Goal: Information Seeking & Learning: Find specific fact

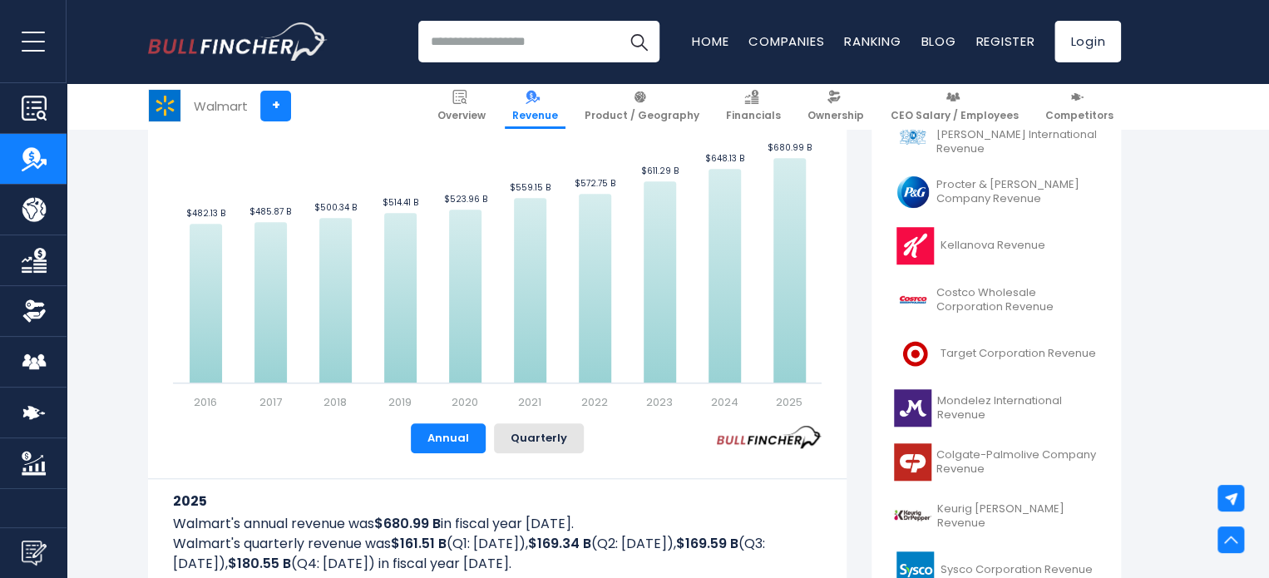
scroll to position [362, 0]
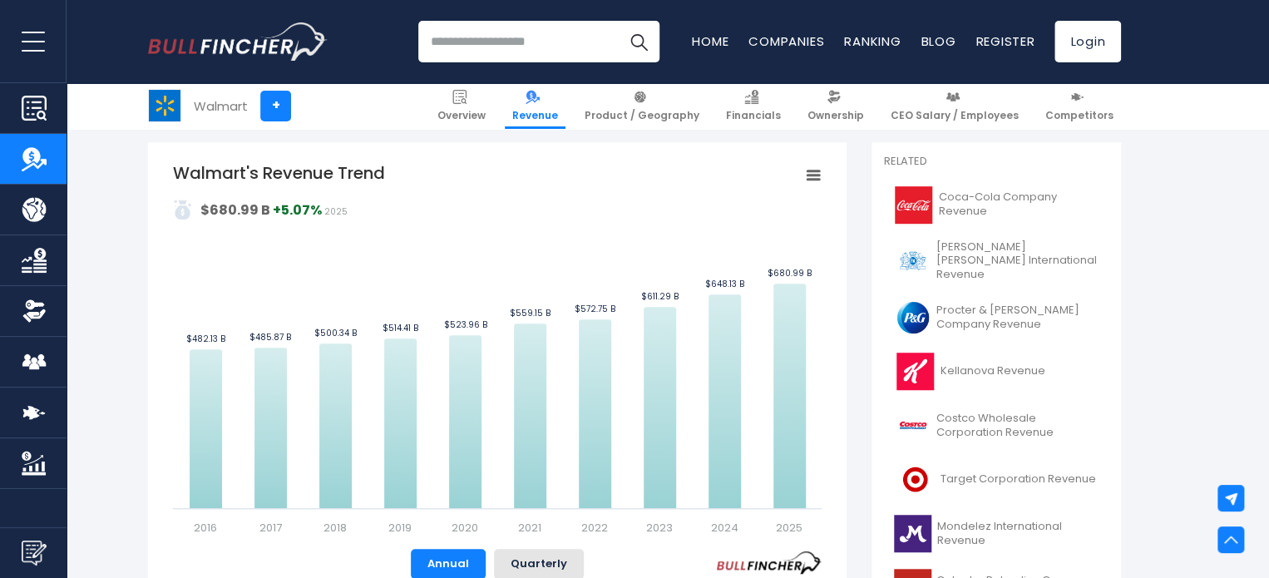
click at [263, 32] on img "Go to homepage" at bounding box center [238, 41] width 180 height 38
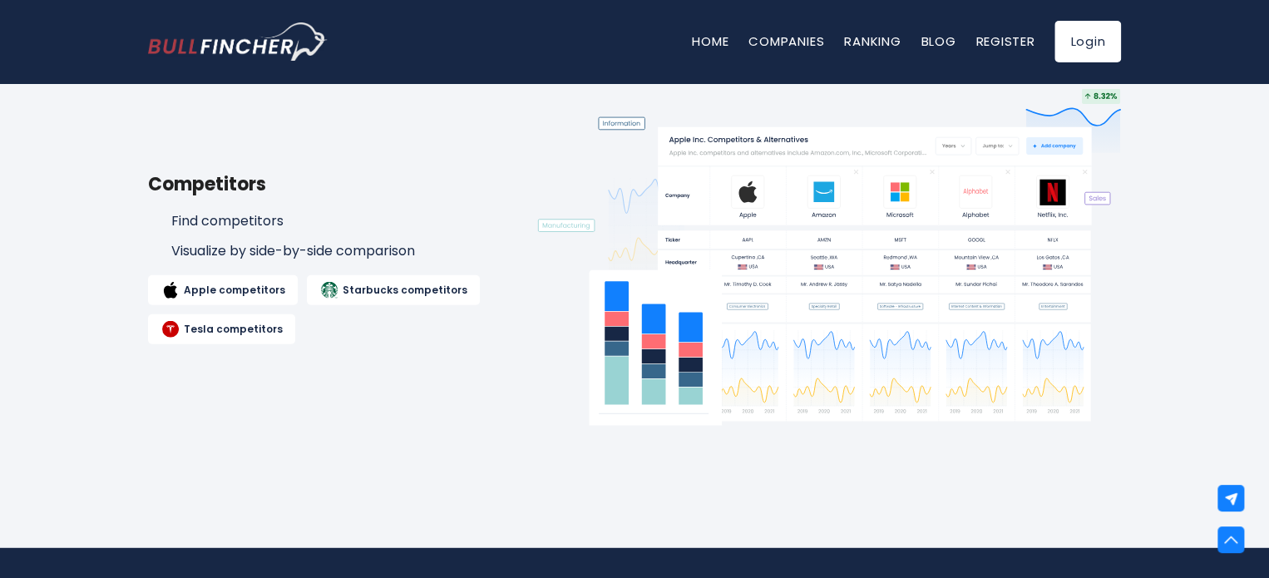
scroll to position [1746, 0]
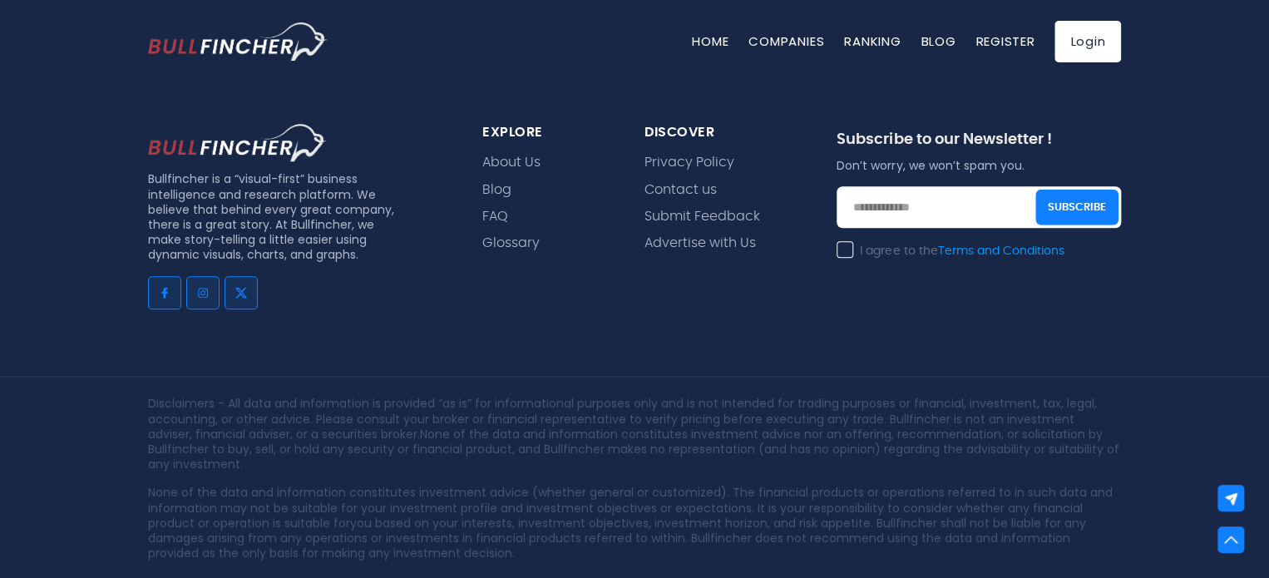
scroll to position [3776, 0]
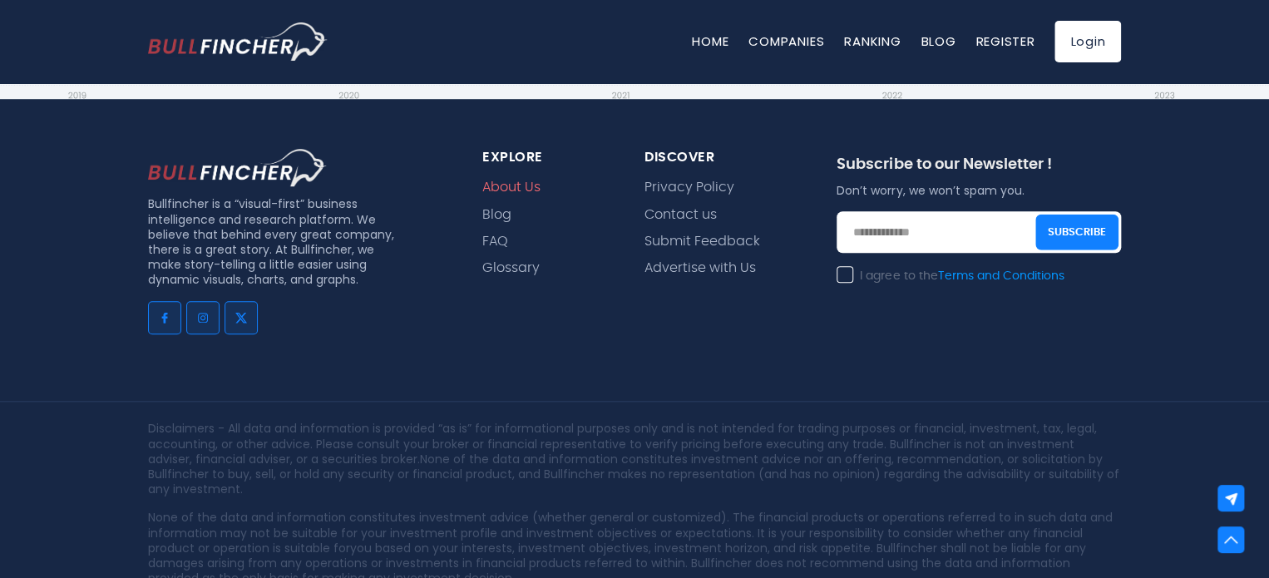
click at [523, 186] on link "About Us" at bounding box center [511, 188] width 58 height 16
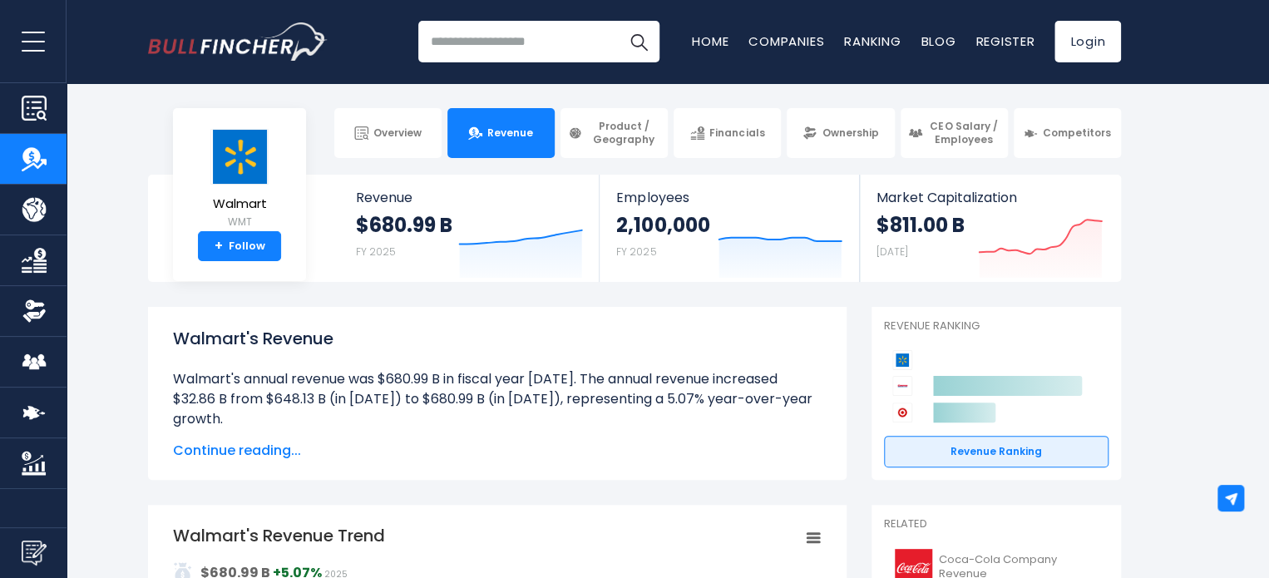
click at [462, 407] on li "Walmart's annual revenue was $680.99 B in fiscal year [DATE]. The annual revenu…" at bounding box center [497, 399] width 648 height 60
